Goal: Task Accomplishment & Management: Use online tool/utility

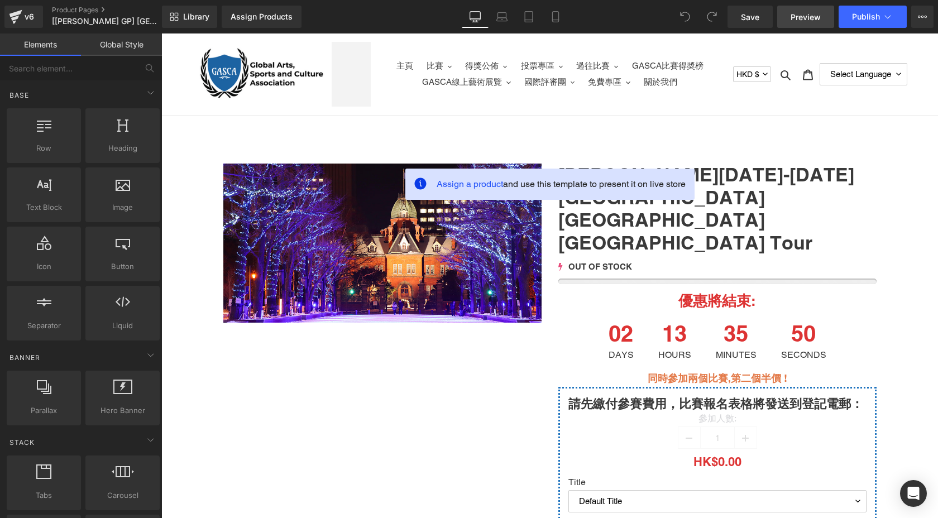
click at [811, 18] on span "Preview" at bounding box center [805, 17] width 30 height 12
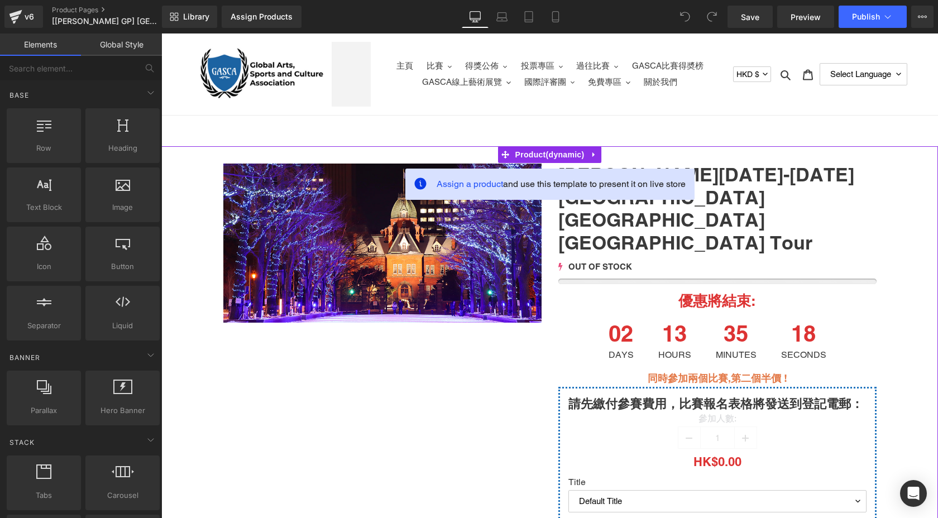
click at [611, 189] on span "Assign a product and use this template to present it on live store" at bounding box center [561, 184] width 249 height 13
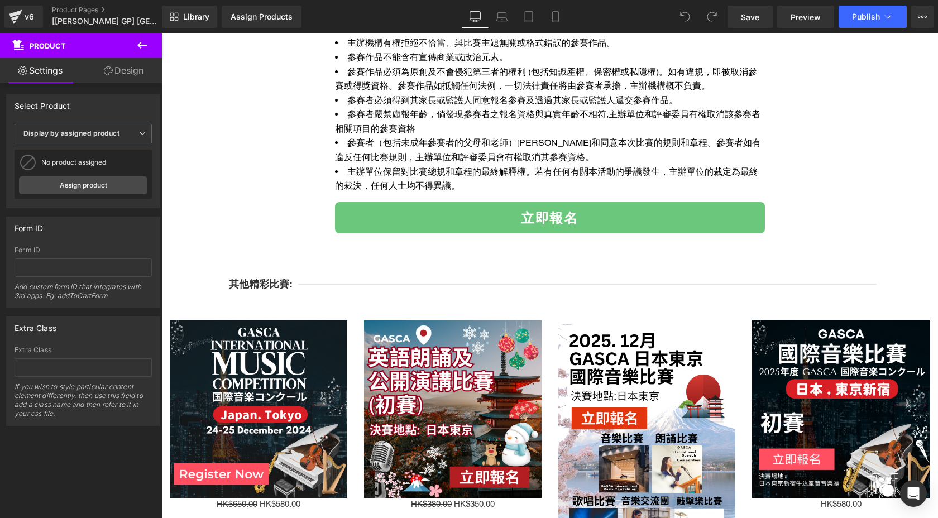
scroll to position [3362, 0]
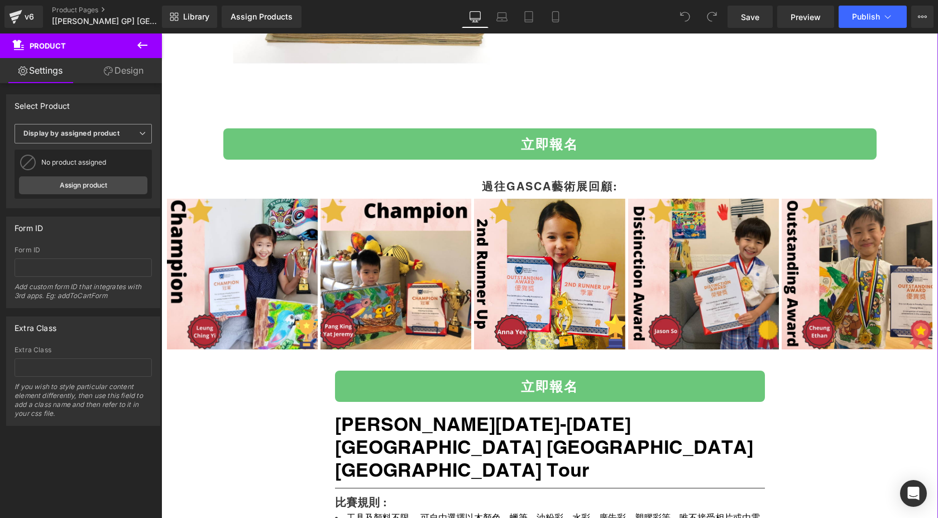
click at [89, 134] on b "Display by assigned product" at bounding box center [71, 133] width 96 height 8
click at [84, 170] on li "Select manually" at bounding box center [81, 168] width 133 height 17
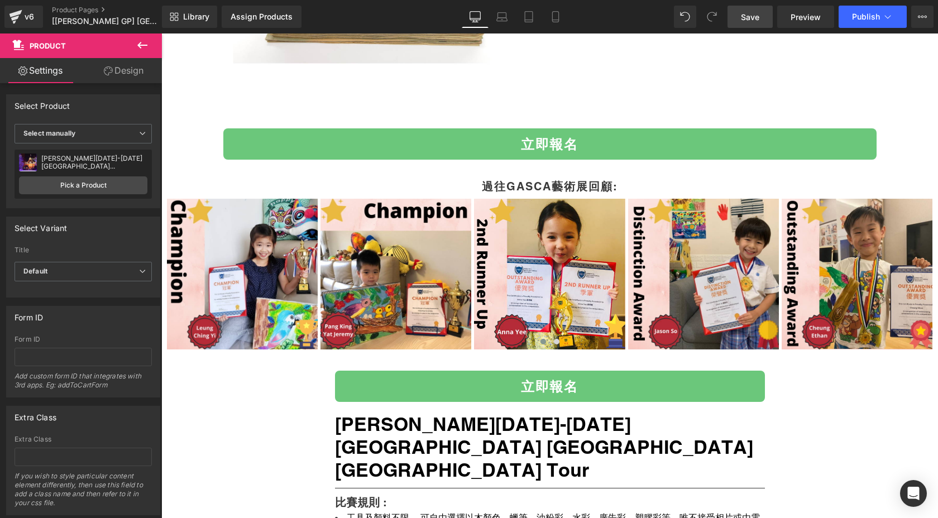
click at [750, 12] on span "Save" at bounding box center [750, 17] width 18 height 12
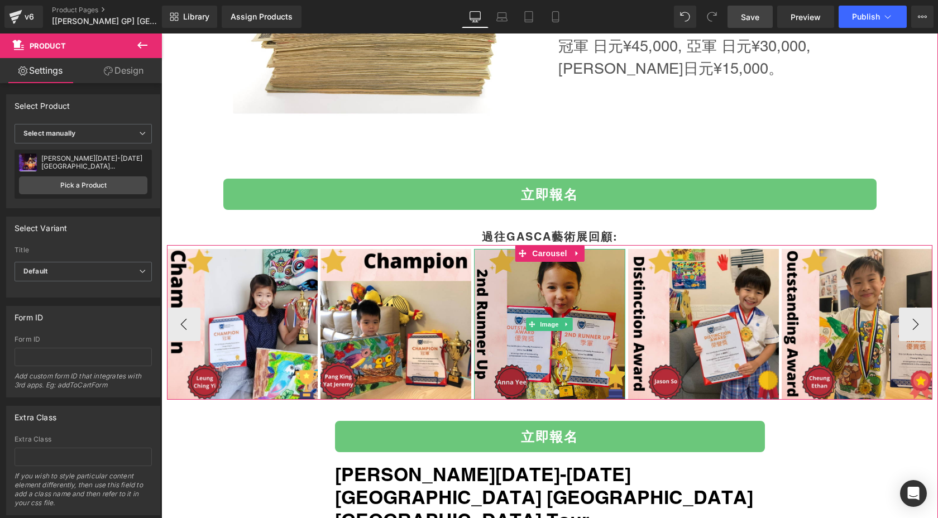
scroll to position [2277, 0]
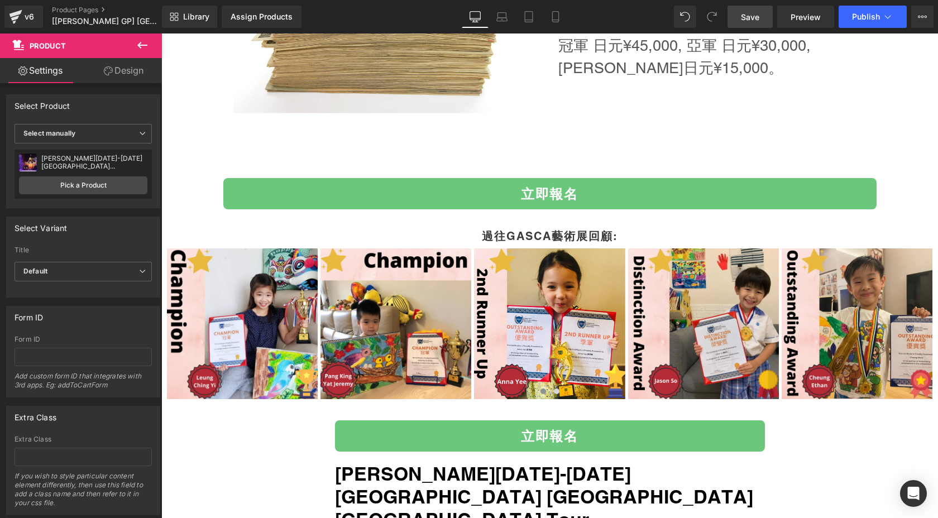
click at [734, 10] on link "Save" at bounding box center [749, 17] width 45 height 22
click at [115, 71] on link "Design" at bounding box center [123, 70] width 81 height 25
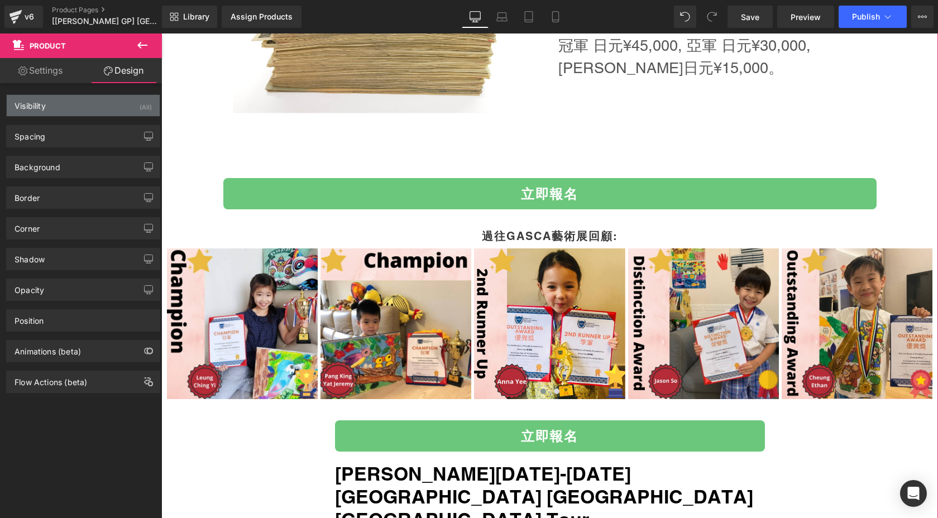
click at [56, 114] on div "Visibility (All)" at bounding box center [83, 105] width 153 height 21
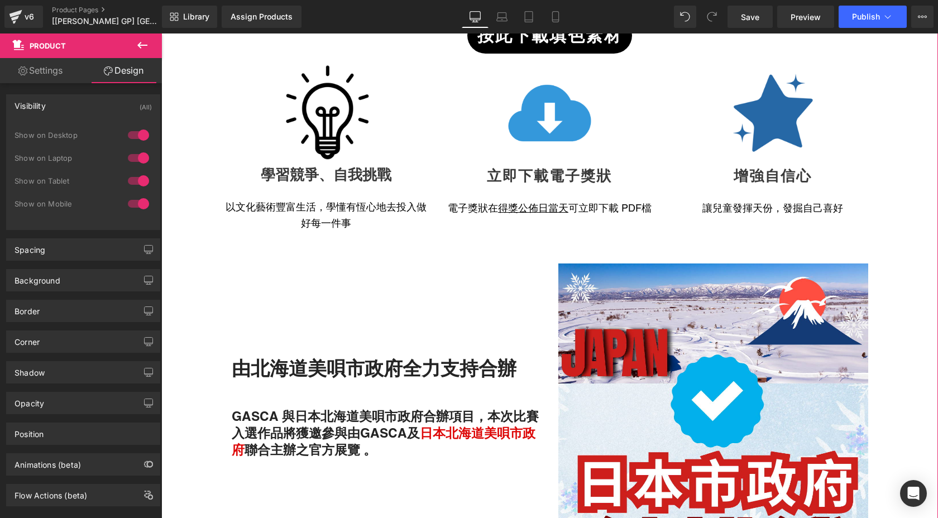
scroll to position [0, 0]
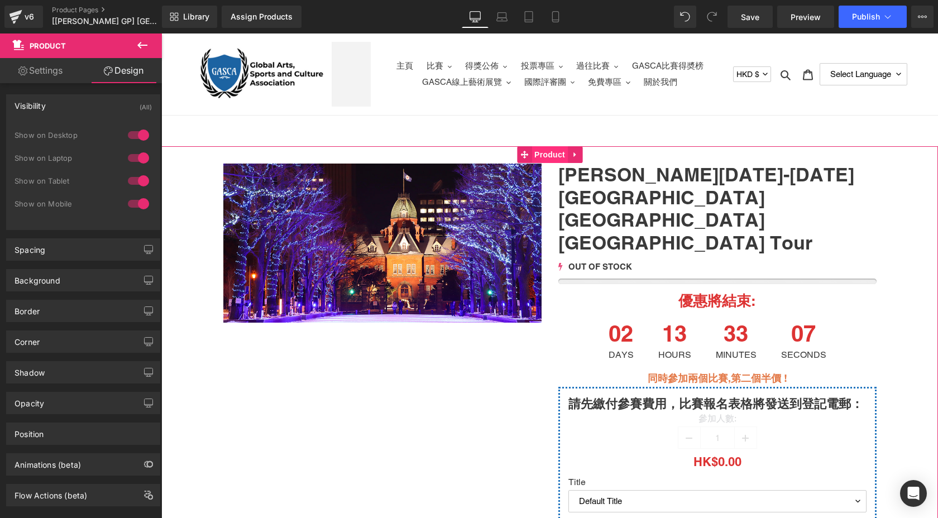
click at [553, 151] on span "Product" at bounding box center [549, 154] width 36 height 17
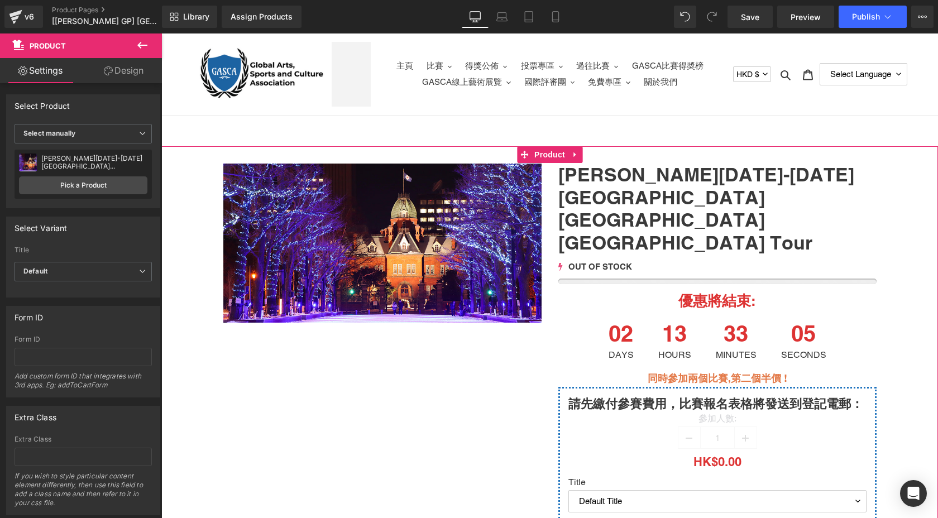
click at [109, 61] on link "Design" at bounding box center [123, 70] width 81 height 25
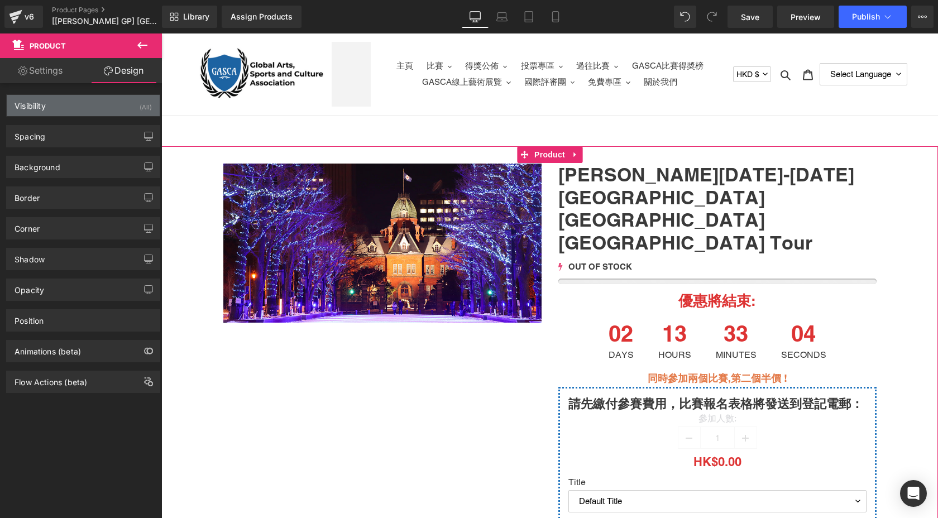
click at [94, 106] on div "Visibility (All)" at bounding box center [83, 105] width 153 height 21
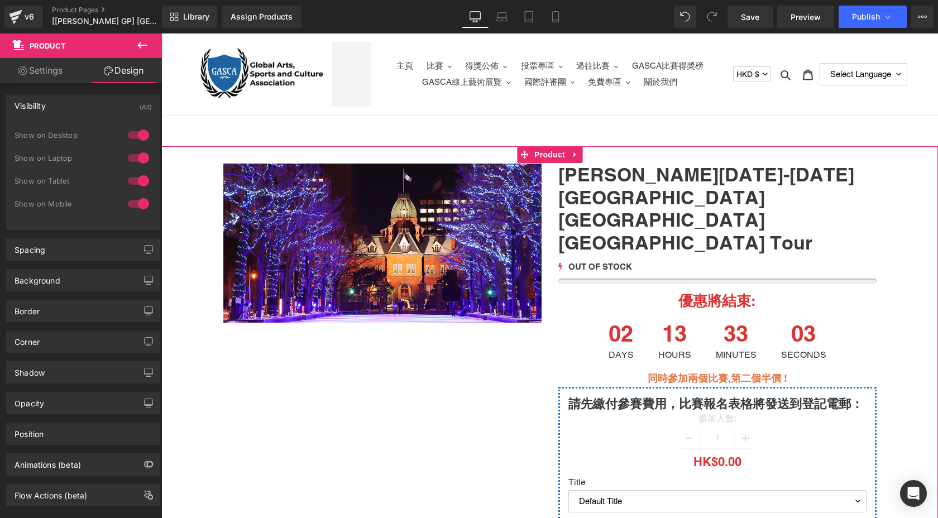
click at [94, 106] on div "Visibility (All)" at bounding box center [83, 105] width 153 height 21
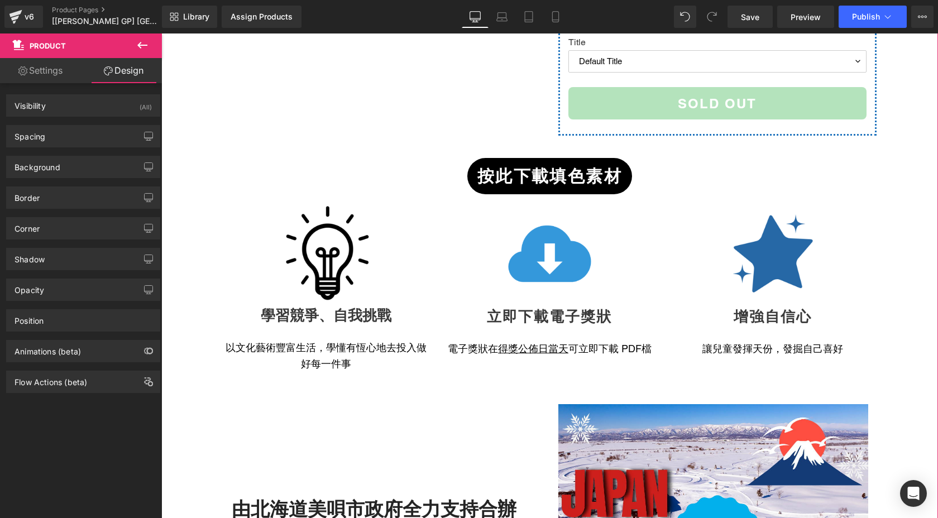
scroll to position [444, 0]
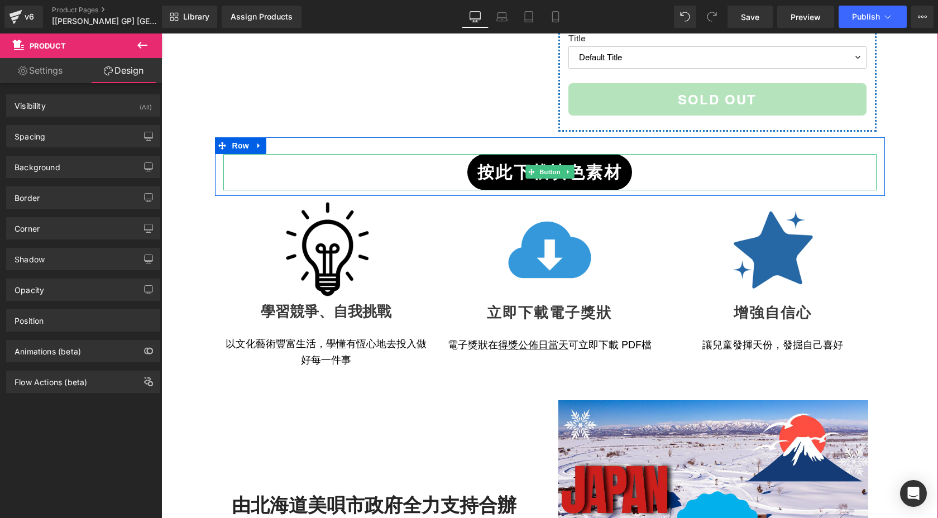
click at [454, 154] on div "按此下載填色素材" at bounding box center [549, 172] width 653 height 36
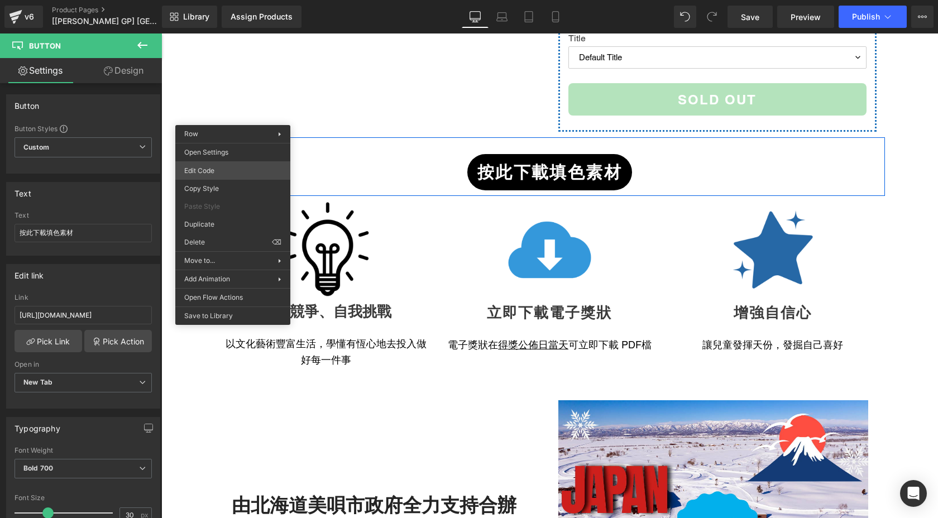
click at [215, 0] on div "Product You are previewing how the will restyle your page. You can not edit Ele…" at bounding box center [469, 0] width 938 height 0
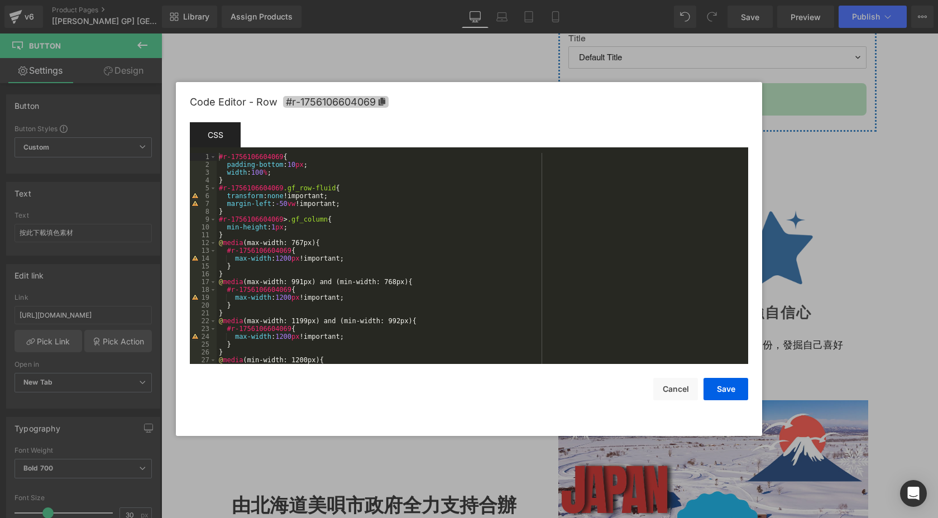
click at [308, 96] on span "#r-1756106604069" at bounding box center [336, 102] width 106 height 12
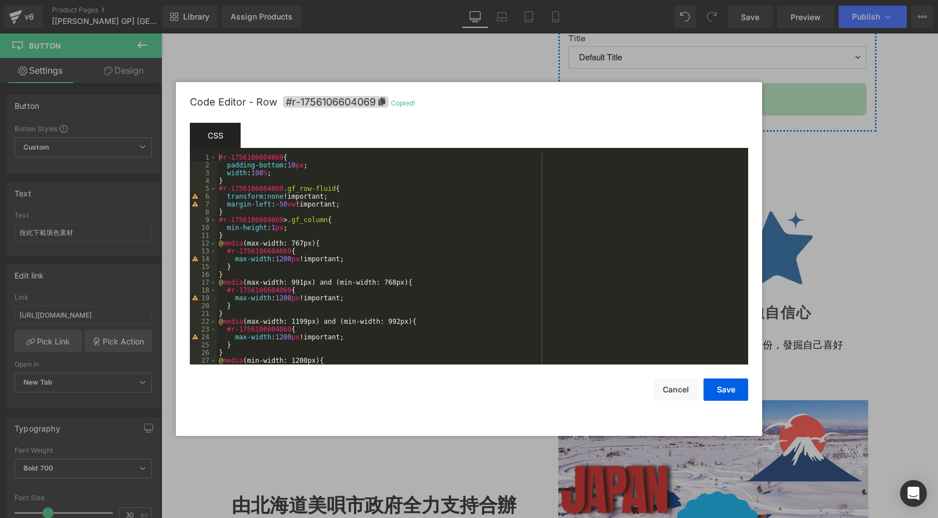
click at [406, 36] on div at bounding box center [469, 259] width 938 height 518
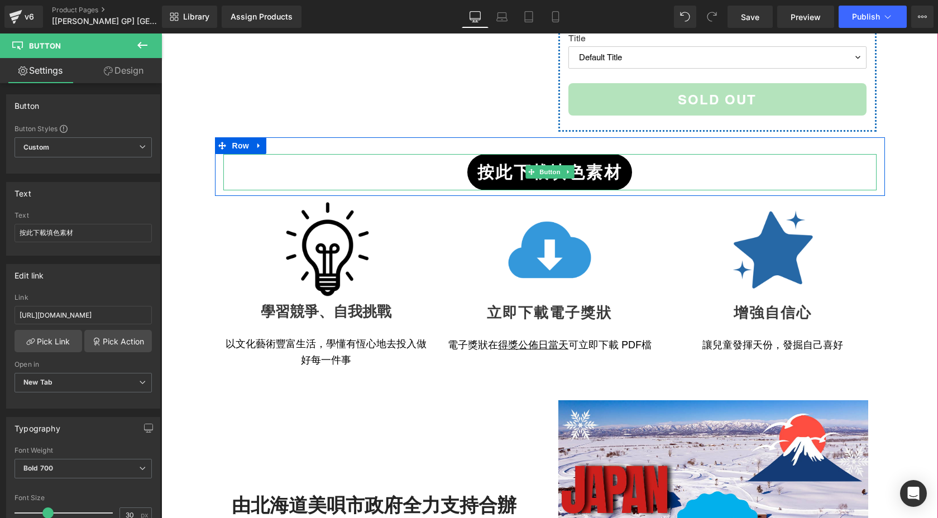
click at [516, 160] on span "按此下載填色素材" at bounding box center [549, 172] width 145 height 25
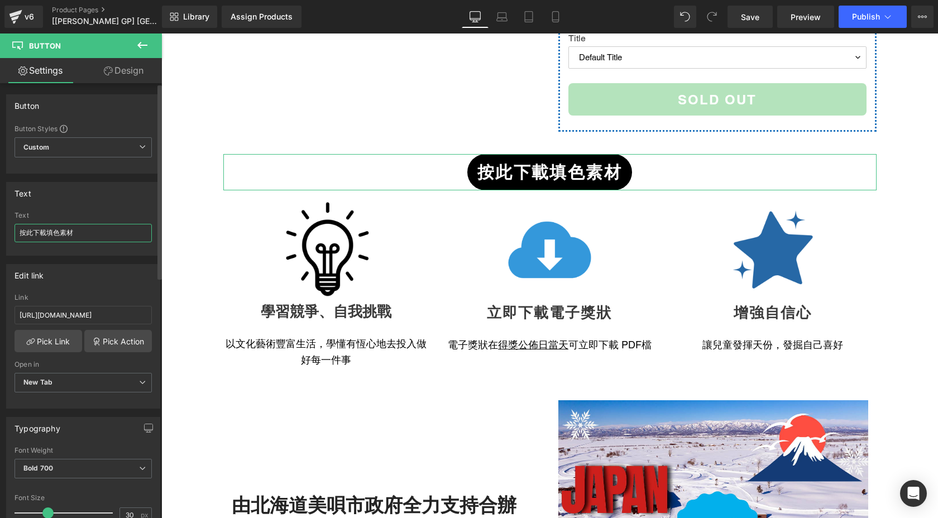
click at [75, 230] on input "按此下載填色素材" at bounding box center [83, 233] width 137 height 18
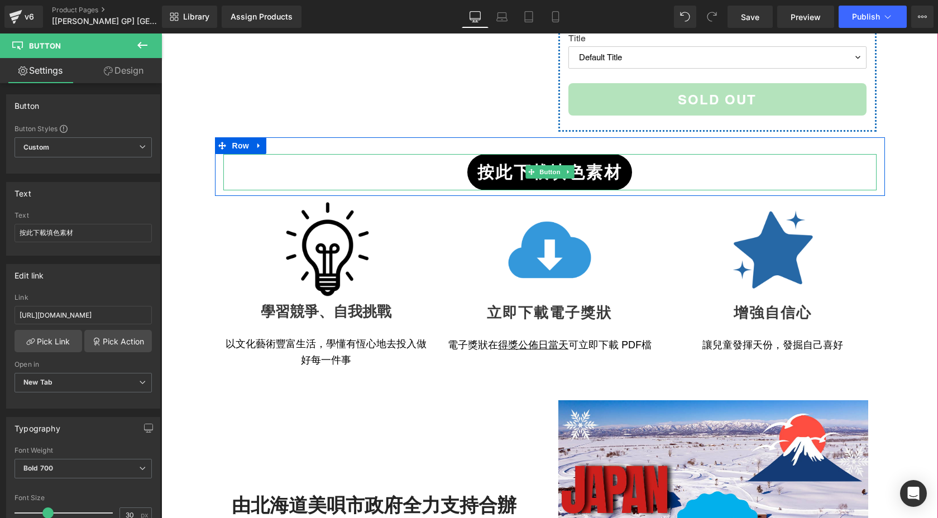
click at [489, 160] on span "按此下載填色素材" at bounding box center [549, 172] width 145 height 25
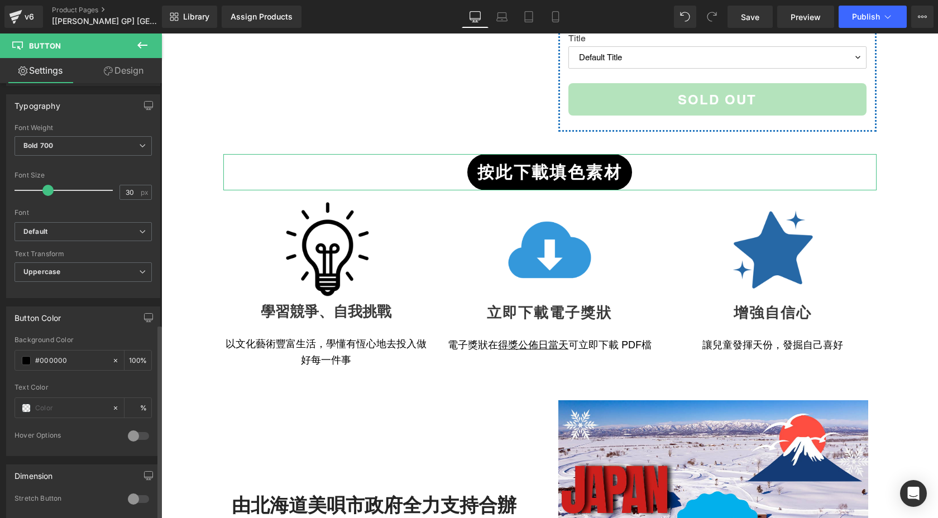
scroll to position [731, 0]
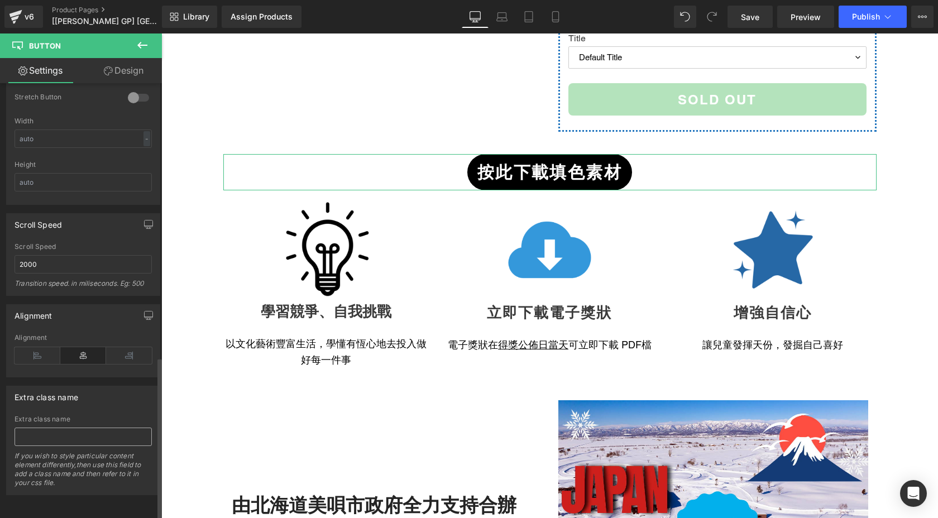
click at [66, 434] on input "text" at bounding box center [83, 437] width 137 height 18
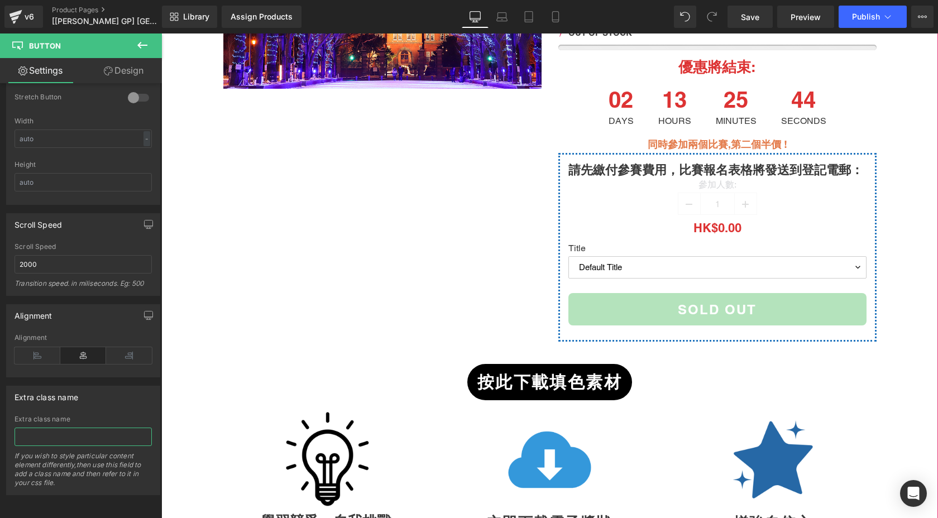
scroll to position [236, 0]
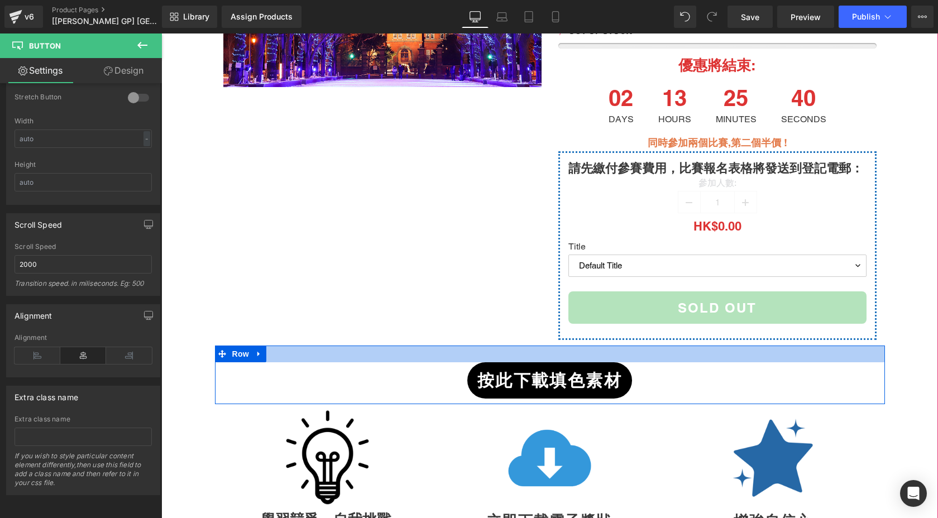
click at [333, 346] on div at bounding box center [550, 354] width 670 height 17
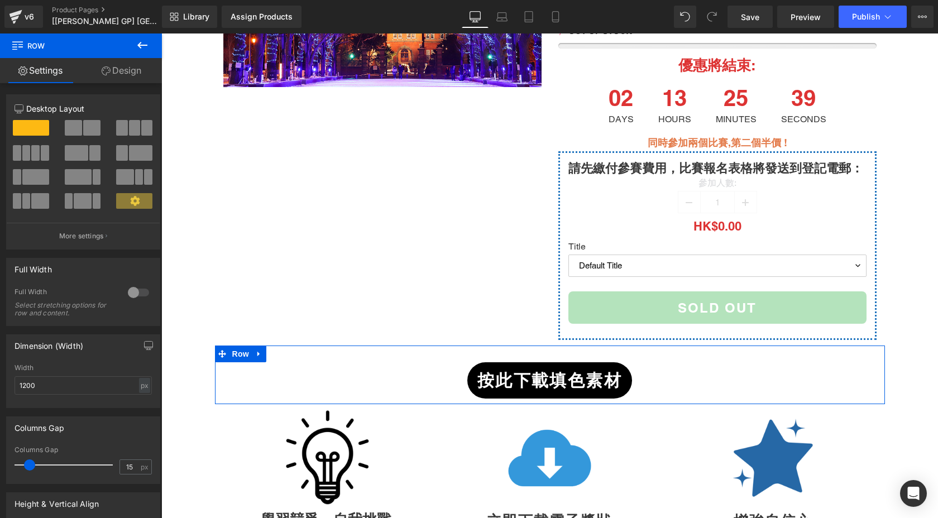
click at [113, 70] on link "Design" at bounding box center [121, 70] width 81 height 25
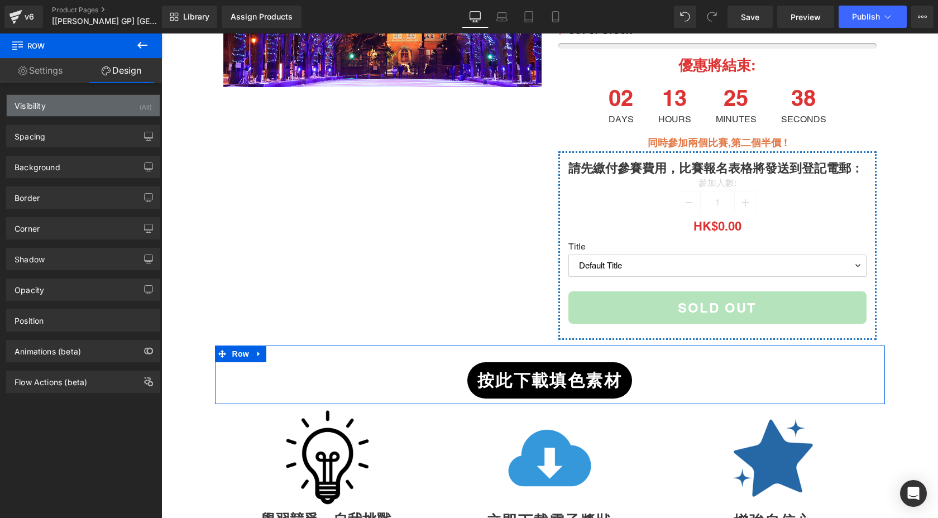
click at [118, 111] on div "Visibility (All)" at bounding box center [83, 105] width 153 height 21
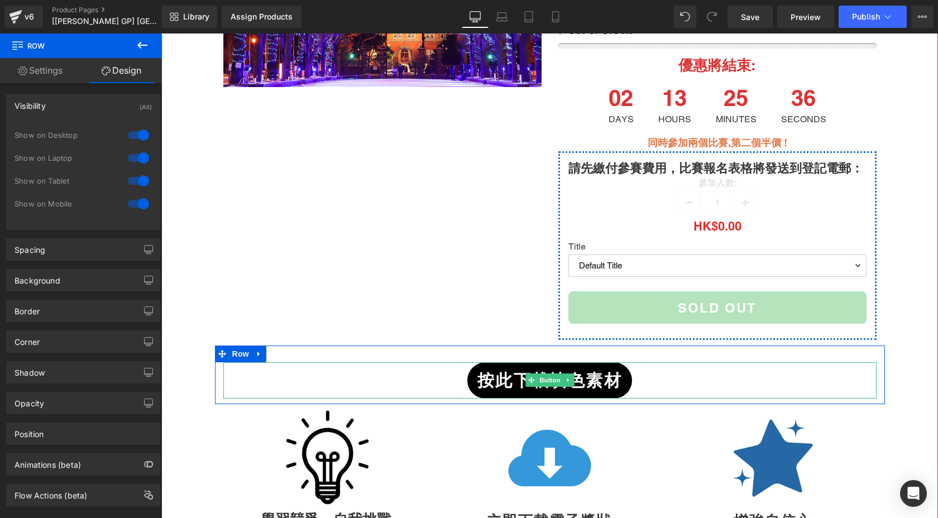
click at [280, 362] on div "按此下載填色素材" at bounding box center [549, 380] width 653 height 36
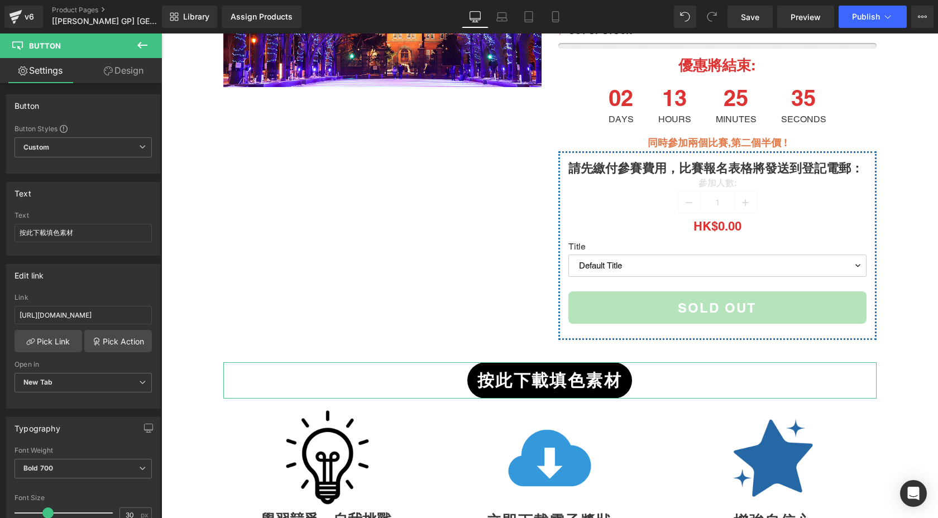
click at [104, 71] on icon at bounding box center [108, 70] width 9 height 9
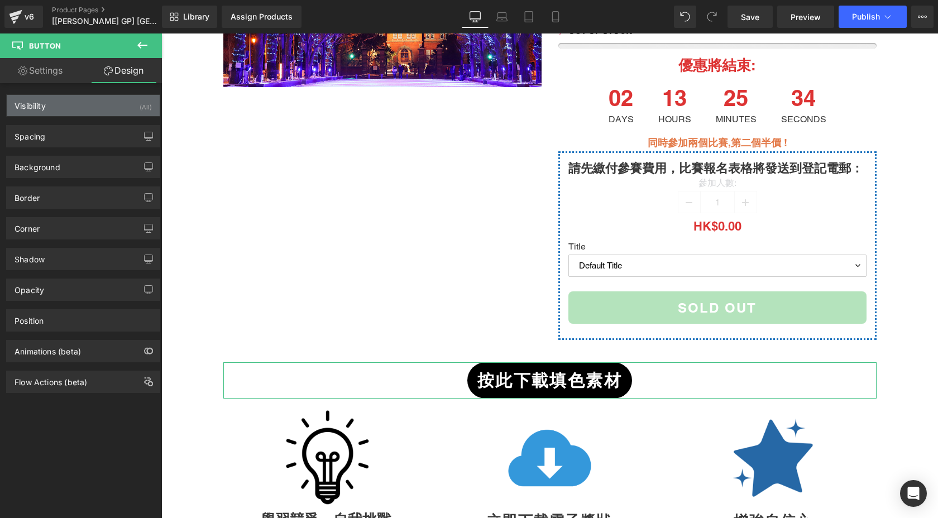
click at [87, 111] on div "Visibility (All)" at bounding box center [83, 105] width 153 height 21
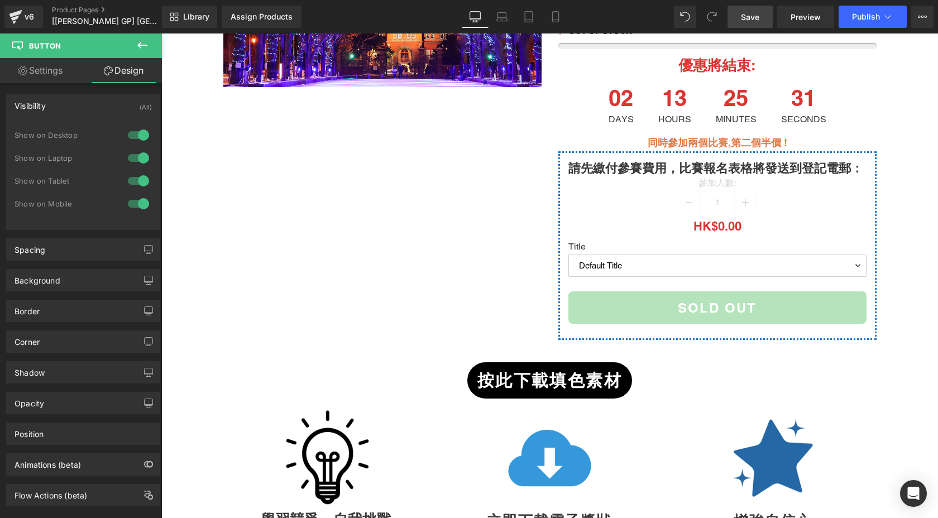
click at [757, 16] on span "Save" at bounding box center [750, 17] width 18 height 12
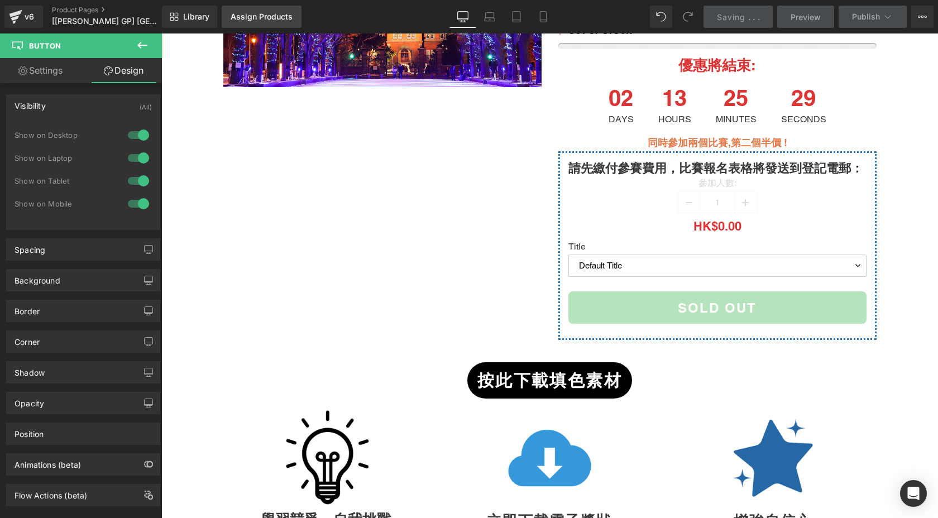
click at [240, 13] on div "Assign Products" at bounding box center [262, 16] width 62 height 9
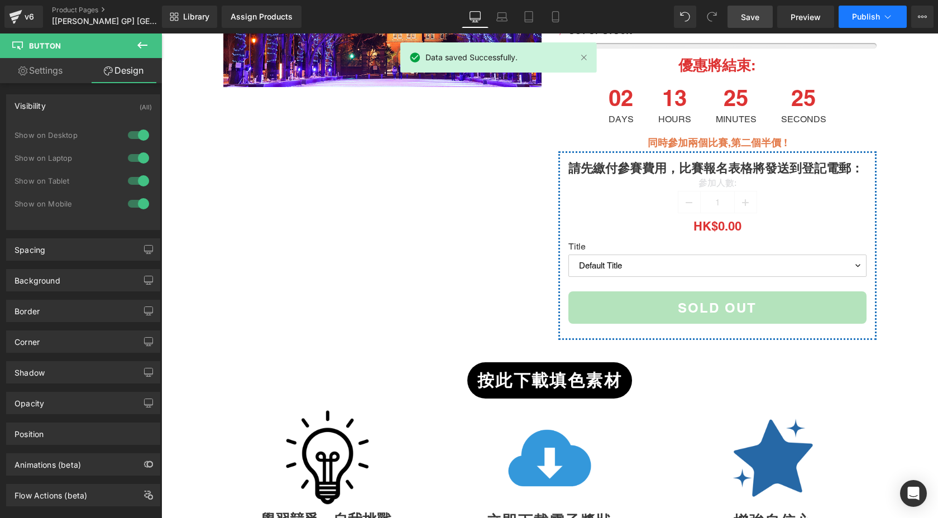
click at [858, 19] on span "Publish" at bounding box center [866, 16] width 28 height 9
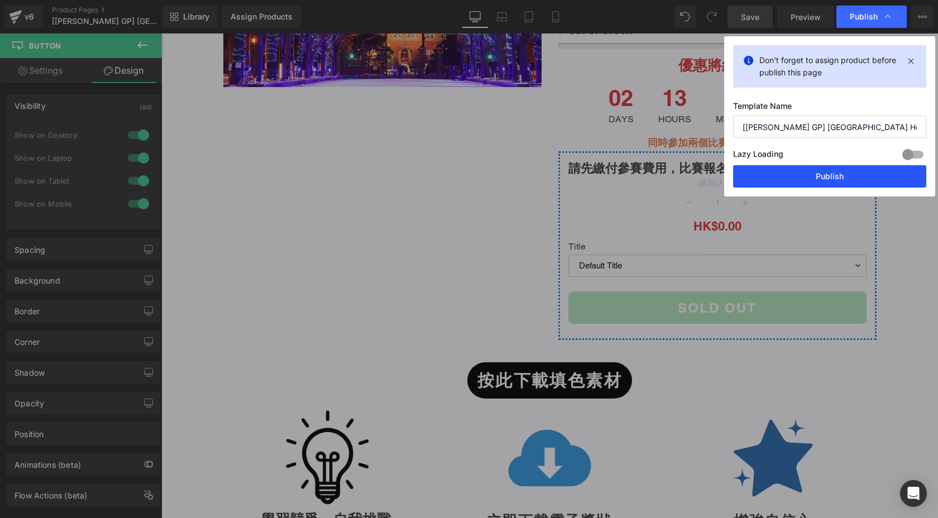
click at [0, 0] on button "Publish" at bounding box center [0, 0] width 0 height 0
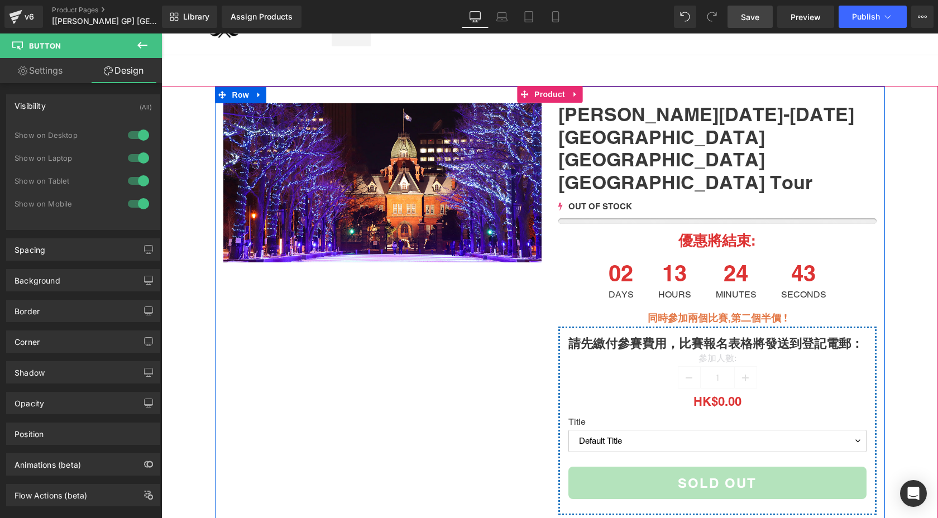
scroll to position [0, 0]
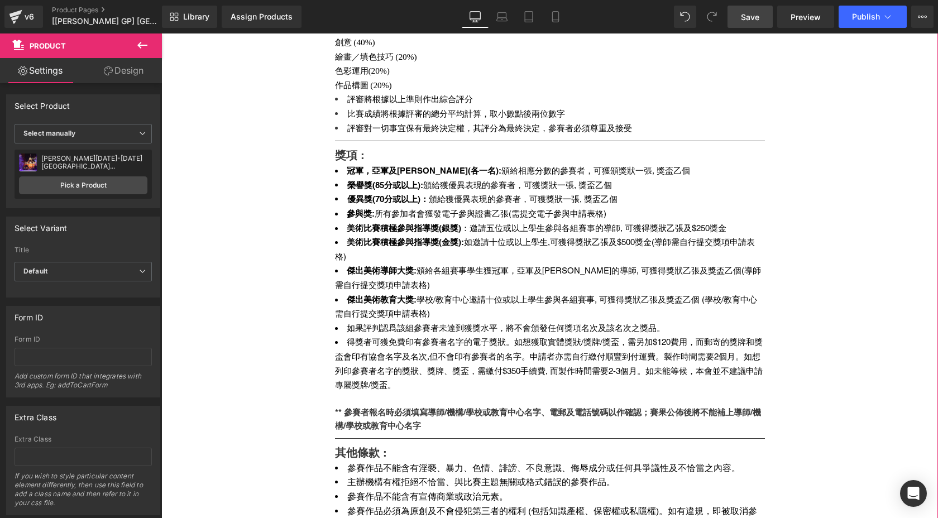
scroll to position [2961, 0]
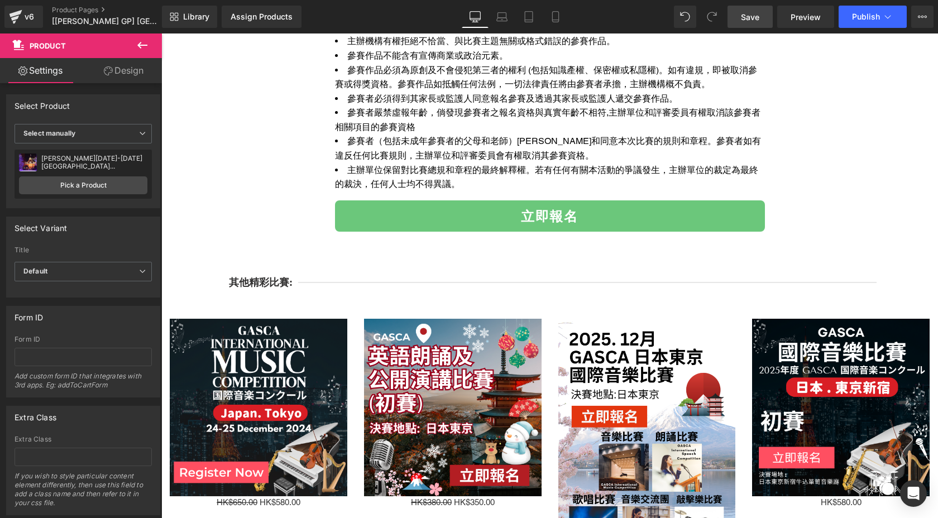
scroll to position [3395, 0]
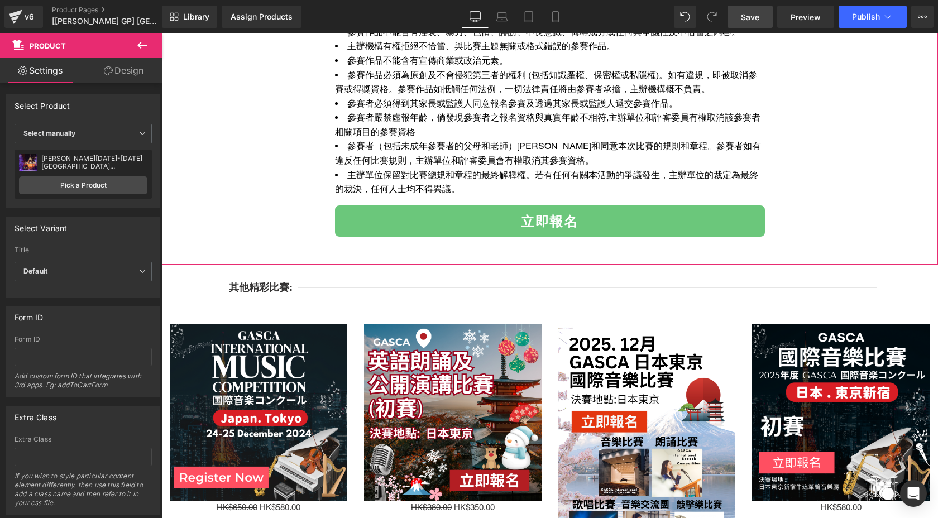
click at [119, 68] on link "Design" at bounding box center [123, 70] width 81 height 25
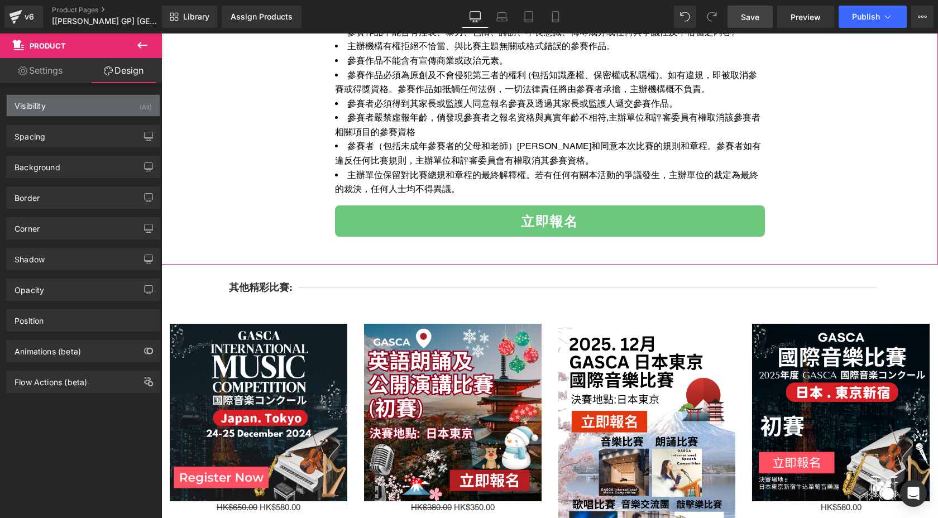
click at [39, 104] on div "Visibility" at bounding box center [30, 103] width 31 height 16
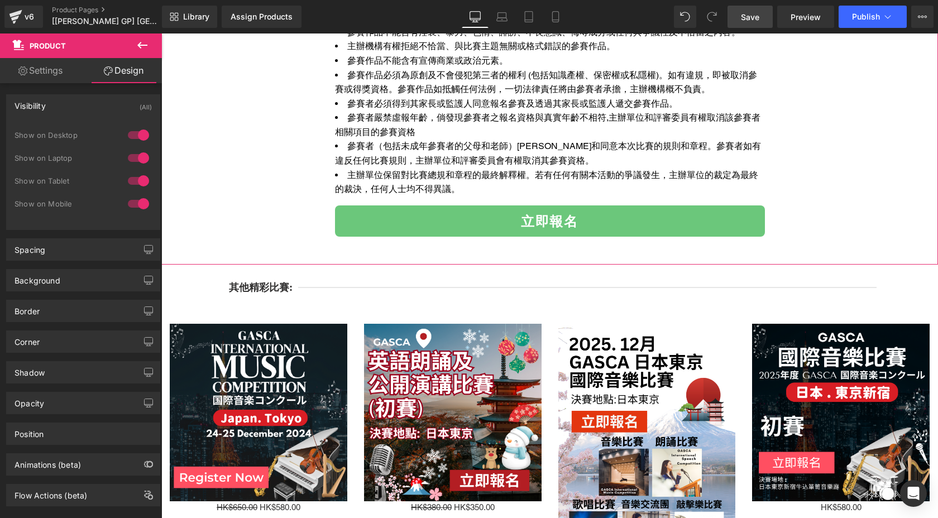
click at [52, 71] on link "Settings" at bounding box center [40, 70] width 81 height 25
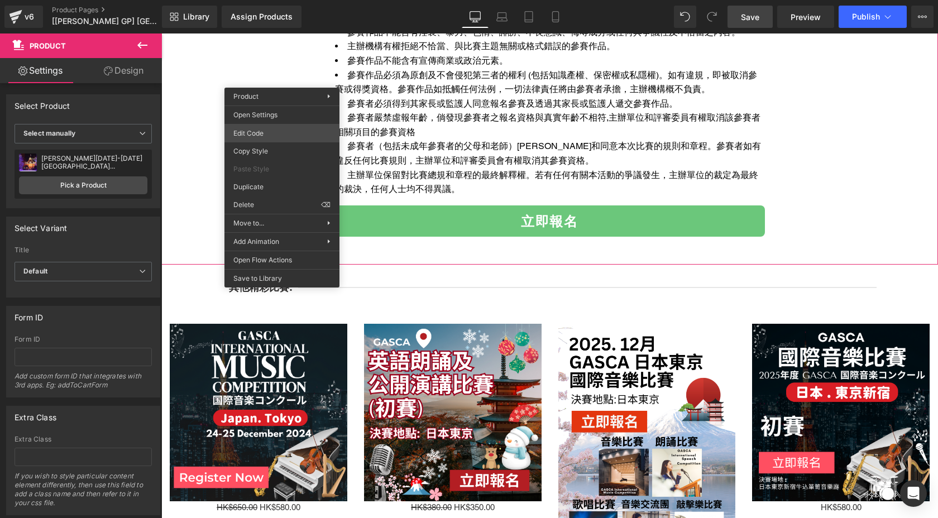
click at [254, 0] on div "Product You are previewing how the will restyle your page. You can not edit Ele…" at bounding box center [469, 0] width 938 height 0
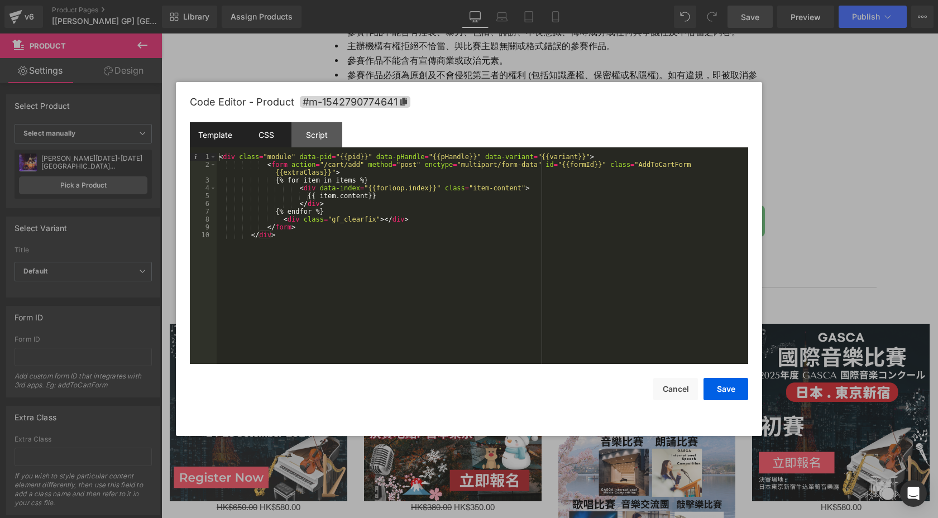
click at [276, 133] on div "CSS" at bounding box center [266, 134] width 51 height 25
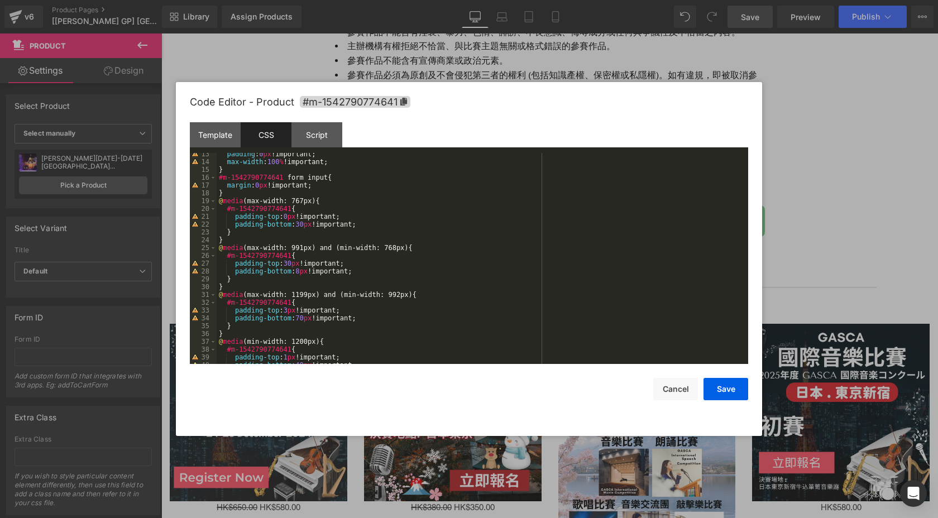
scroll to position [0, 0]
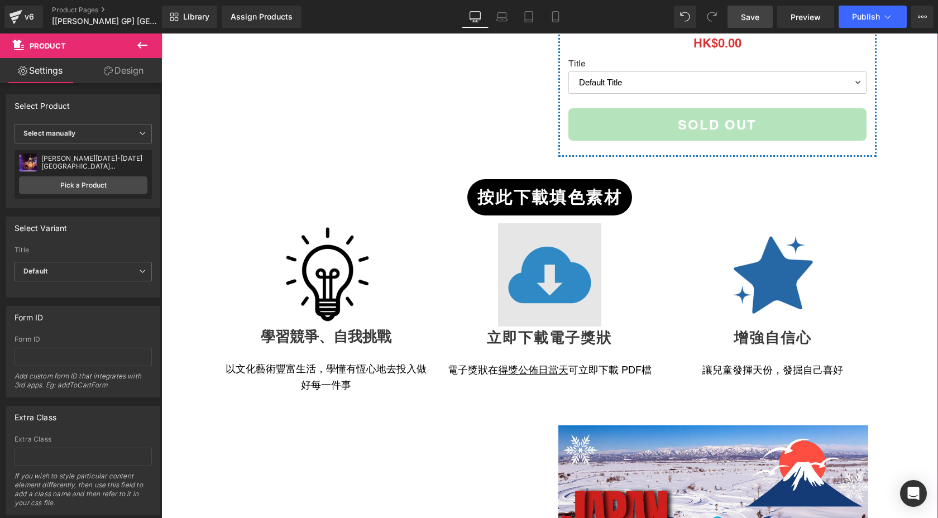
scroll to position [402, 0]
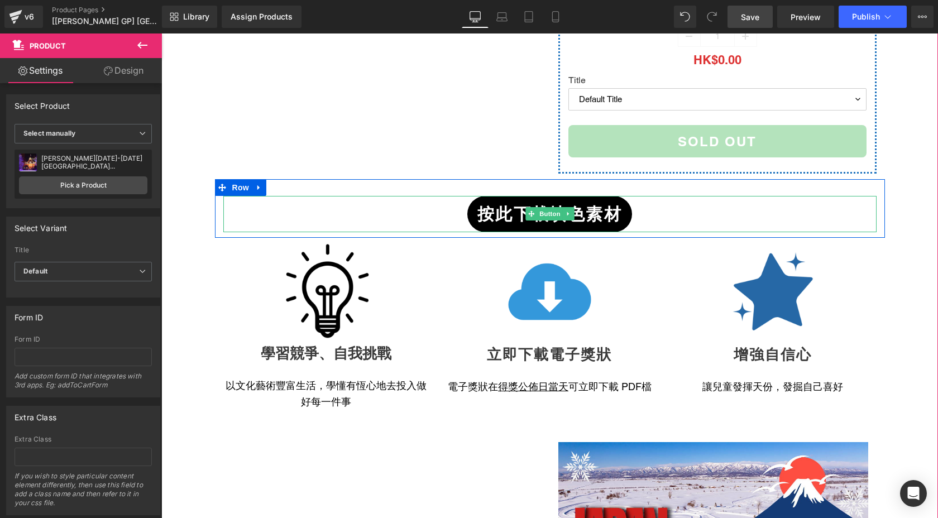
click at [512, 202] on span "按此下載填色素材" at bounding box center [549, 214] width 145 height 25
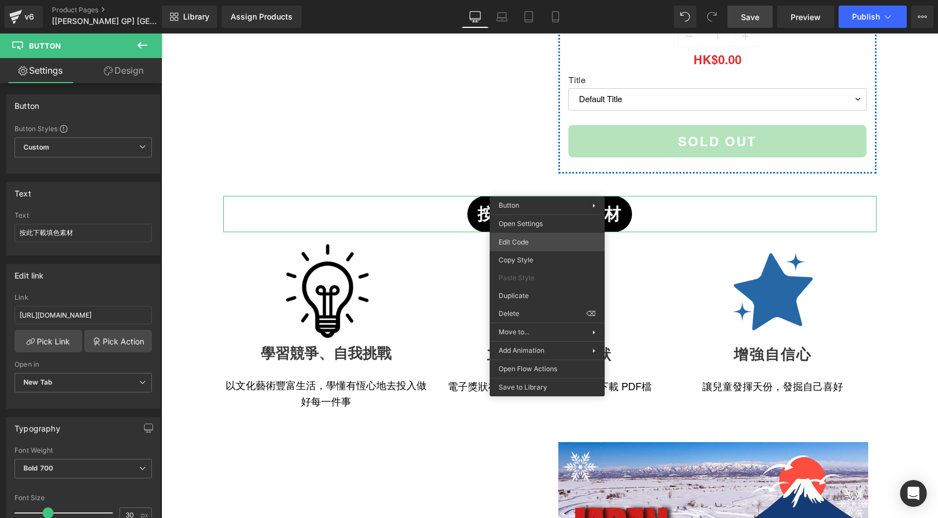
click at [526, 0] on div "Product You are previewing how the will restyle your page. You can not edit Ele…" at bounding box center [469, 0] width 938 height 0
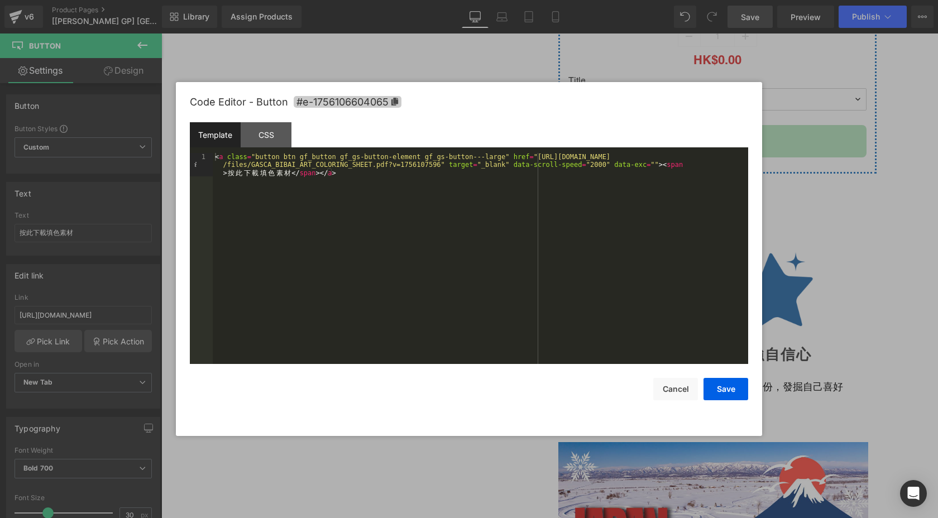
click at [0, 0] on span "#e-1756106604065" at bounding box center [0, 0] width 0 height 0
click at [0, 0] on div at bounding box center [0, 0] width 0 height 0
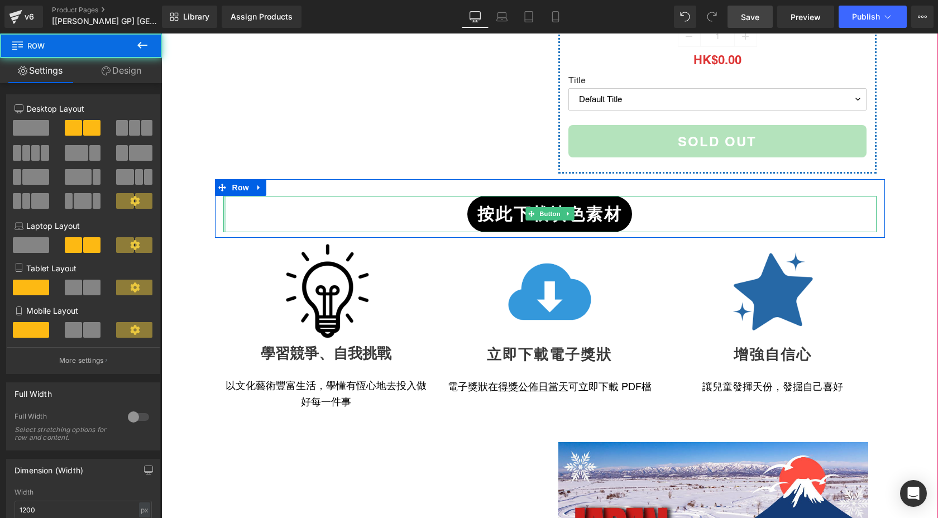
click at [224, 196] on div at bounding box center [224, 214] width 3 height 36
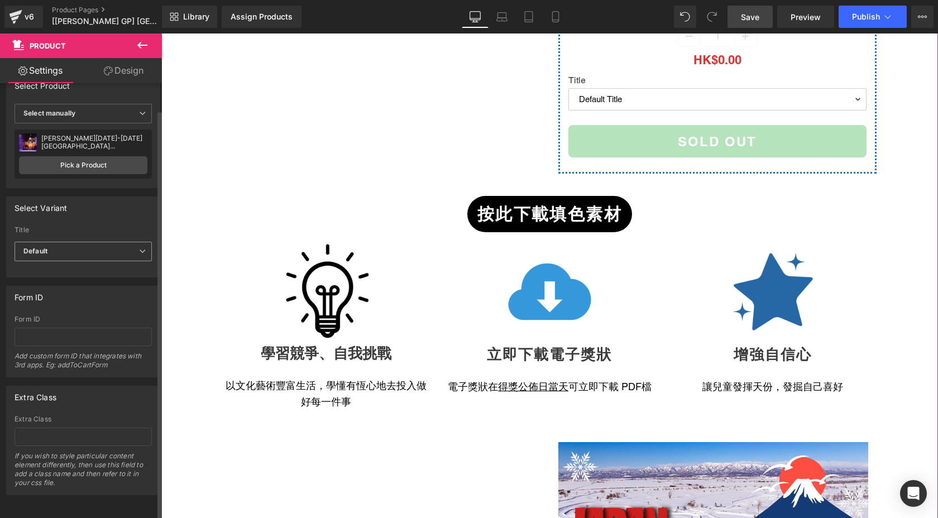
scroll to position [0, 0]
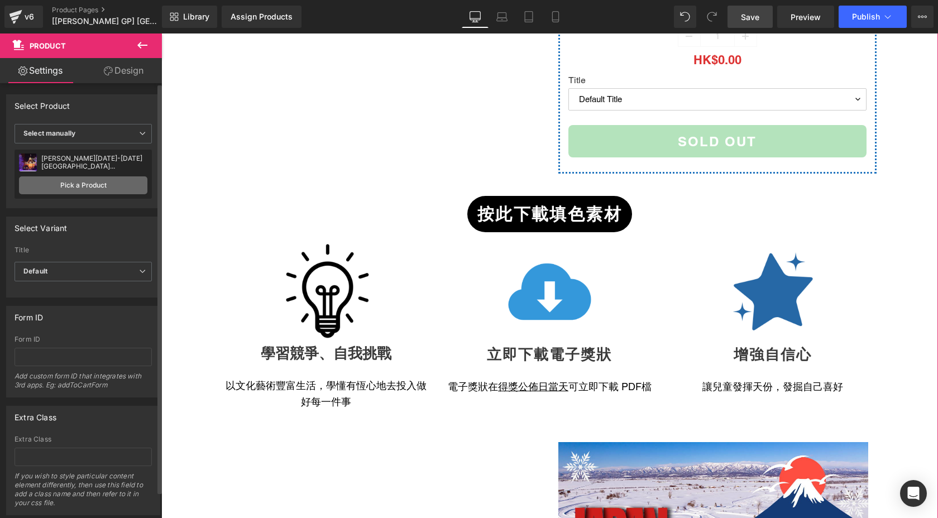
click at [90, 181] on link "Pick a Product" at bounding box center [83, 185] width 128 height 18
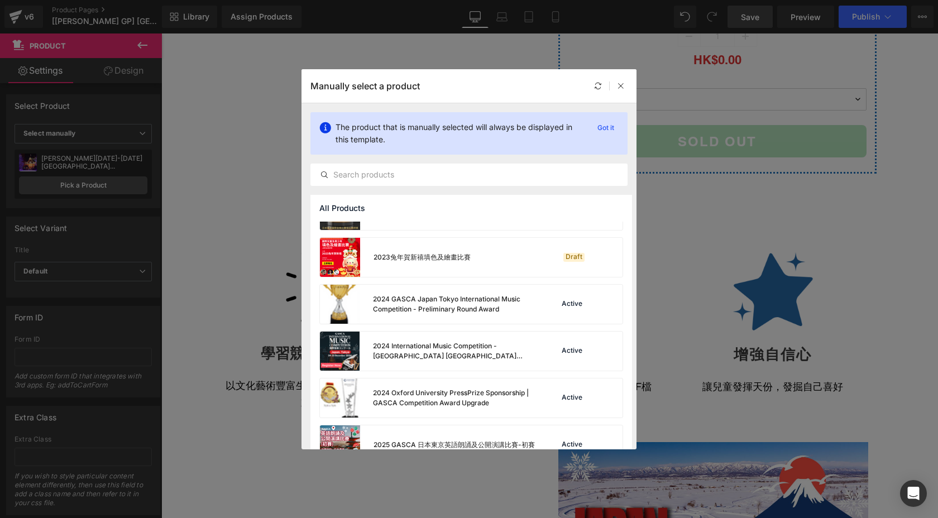
scroll to position [689, 0]
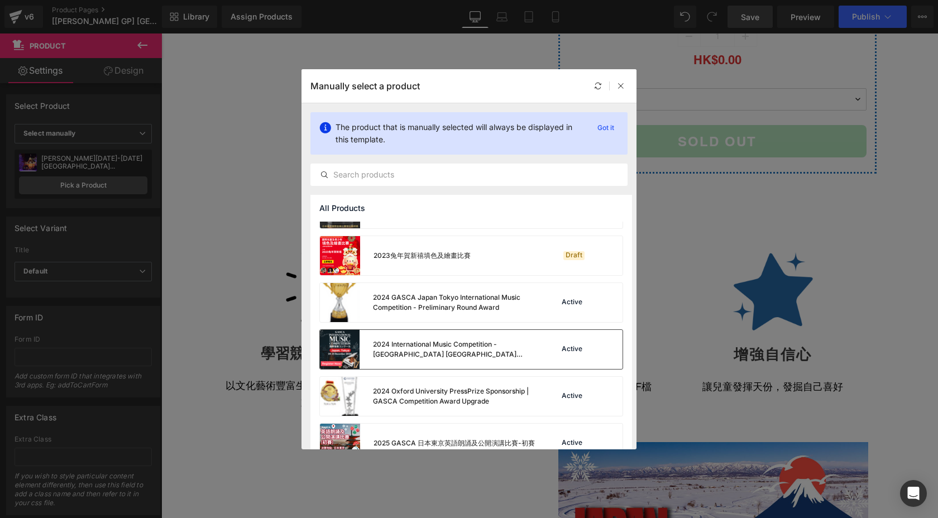
click at [527, 358] on div "2024 International Music Competition - Tokyo Japan Prelim Round" at bounding box center [455, 349] width 165 height 20
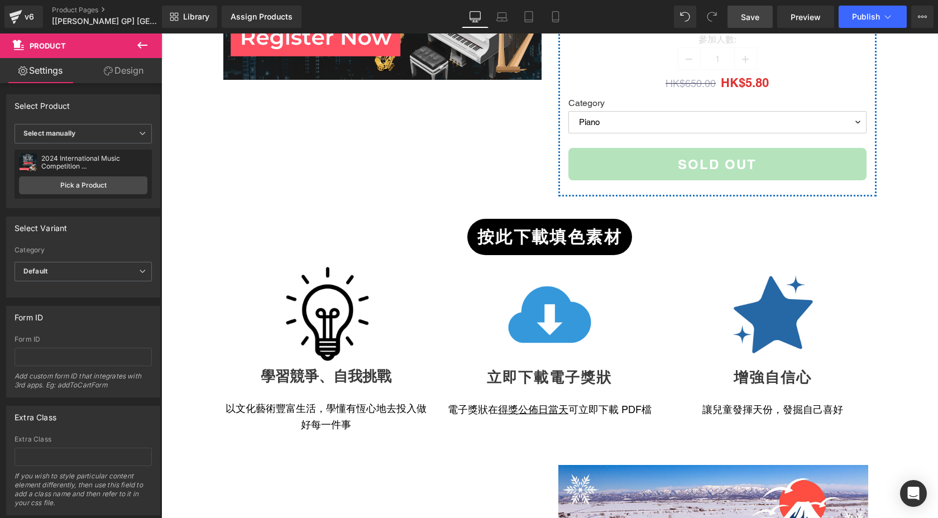
click at [864, 3] on div "Library Assign Products Product Preview No product match your search. Please tr…" at bounding box center [550, 16] width 776 height 33
click at [846, 23] on button "Publish" at bounding box center [872, 17] width 68 height 22
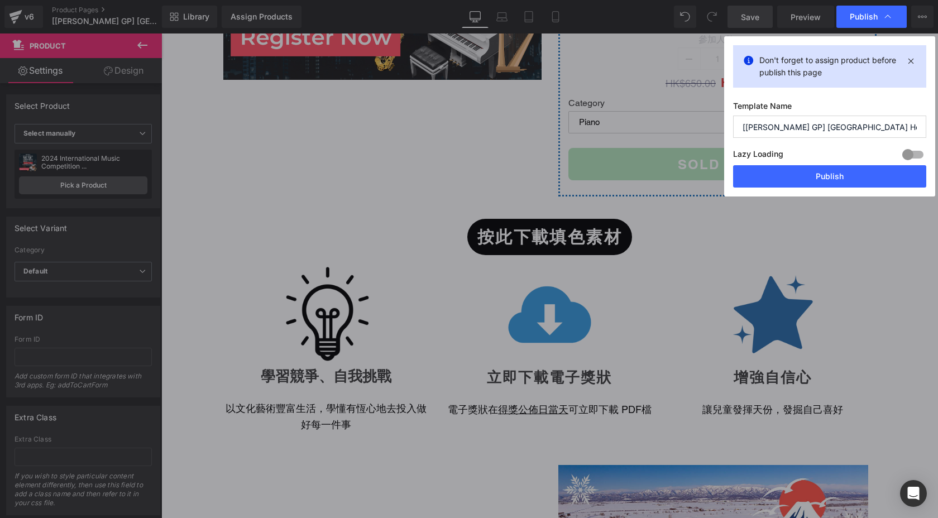
click at [846, 23] on div "Publish" at bounding box center [871, 17] width 70 height 22
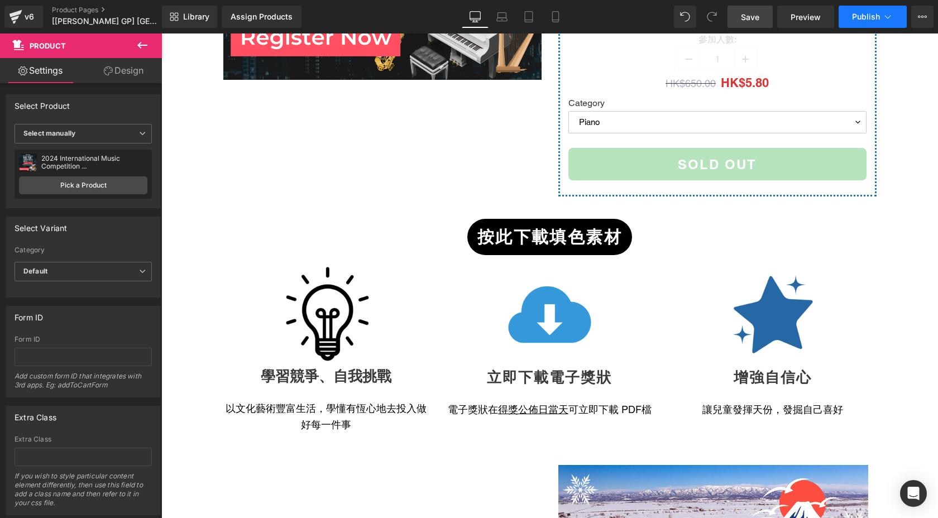
click at [860, 23] on button "Publish" at bounding box center [872, 17] width 68 height 22
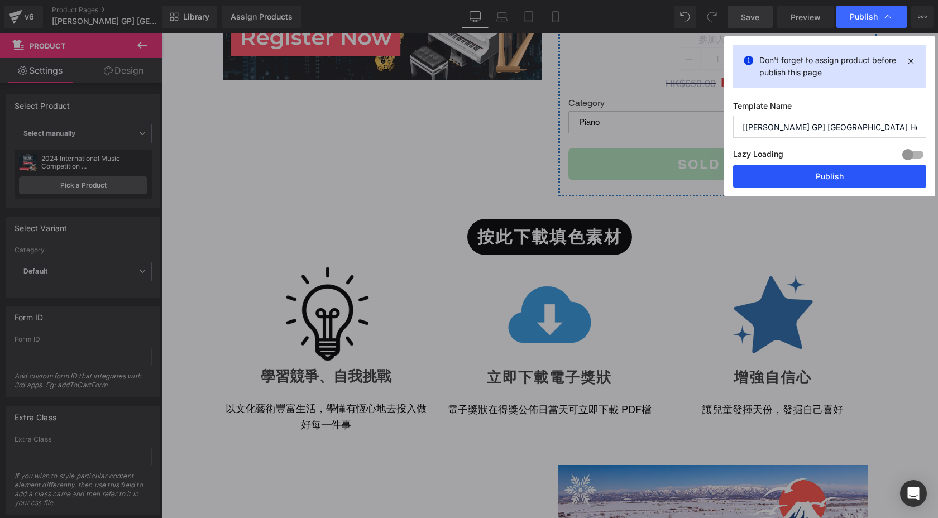
click at [797, 170] on button "Publish" at bounding box center [829, 176] width 193 height 22
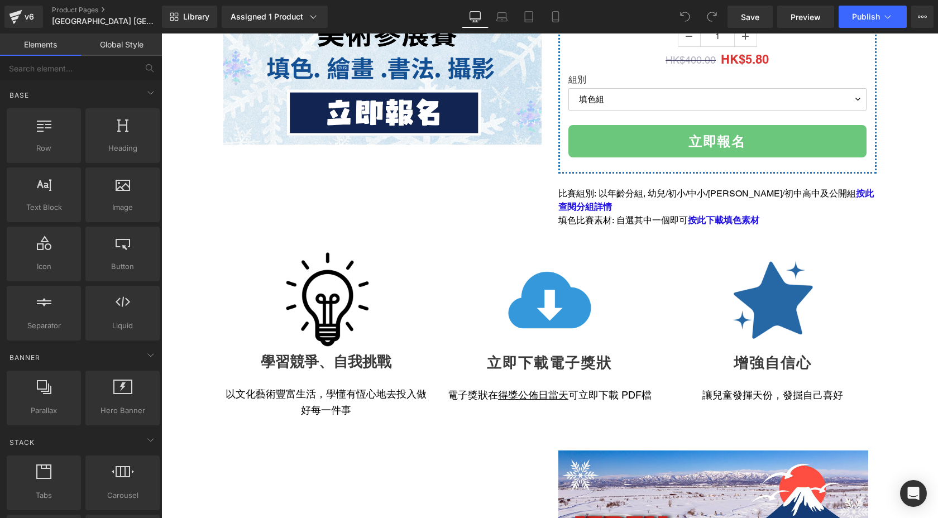
scroll to position [334, 0]
